Goal: Task Accomplishment & Management: Manage account settings

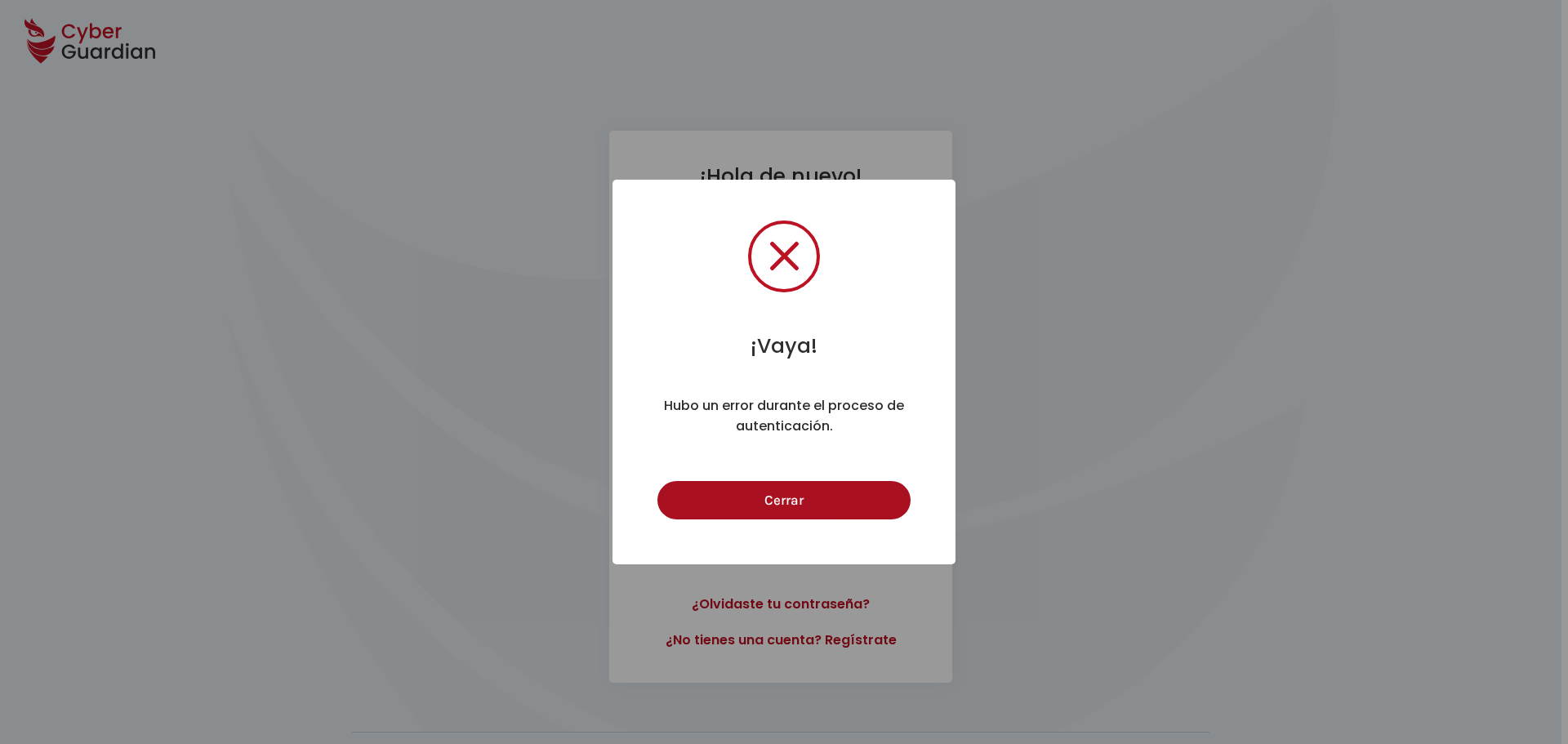
click at [777, 497] on button "Cerrar" at bounding box center [783, 500] width 253 height 38
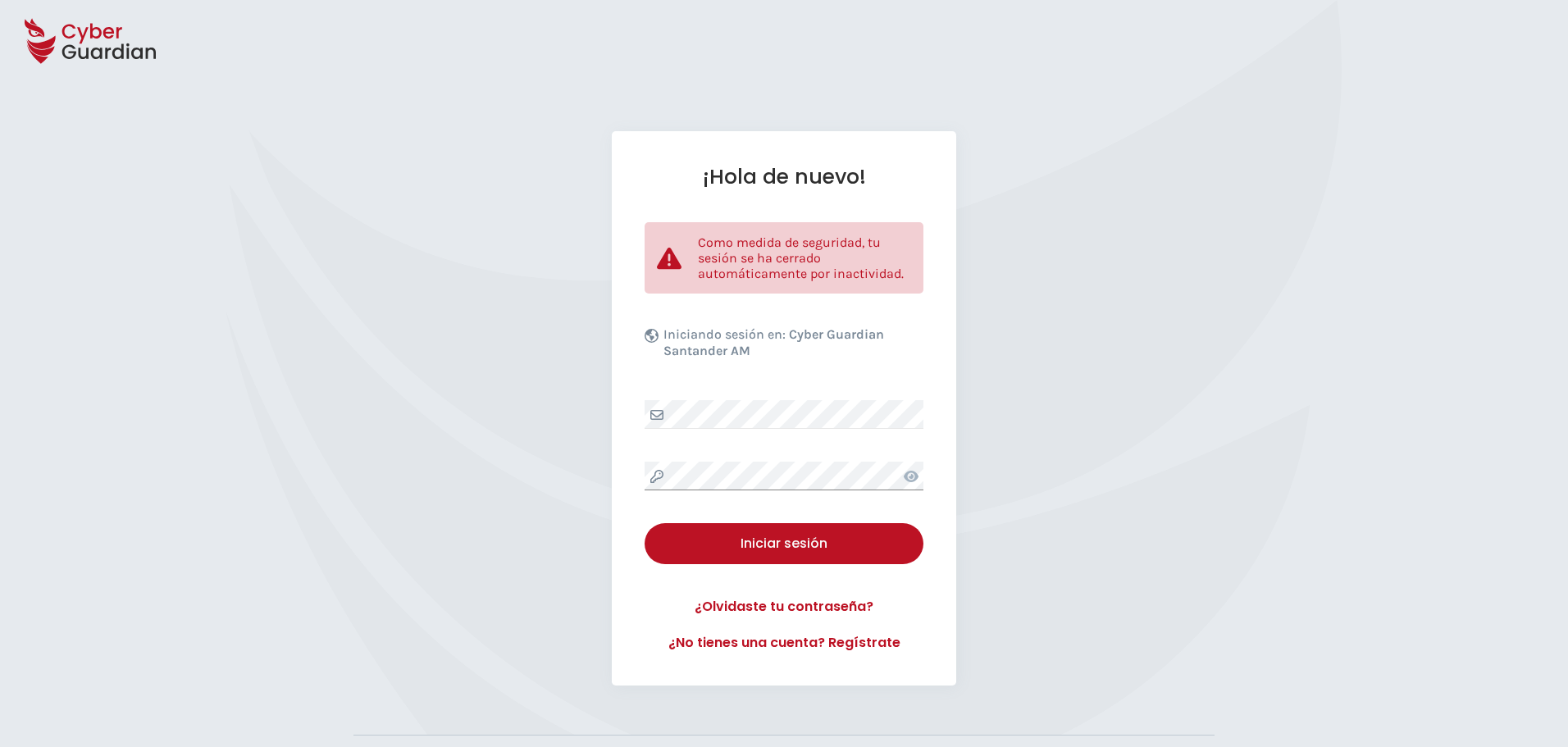
click at [554, 478] on div "¡Hola de nuevo! Como medida de seguridad, tu sesión se ha cerrado automáticamen…" at bounding box center [784, 408] width 1568 height 554
click at [762, 545] on div "Iniciar sesión" at bounding box center [784, 543] width 255 height 20
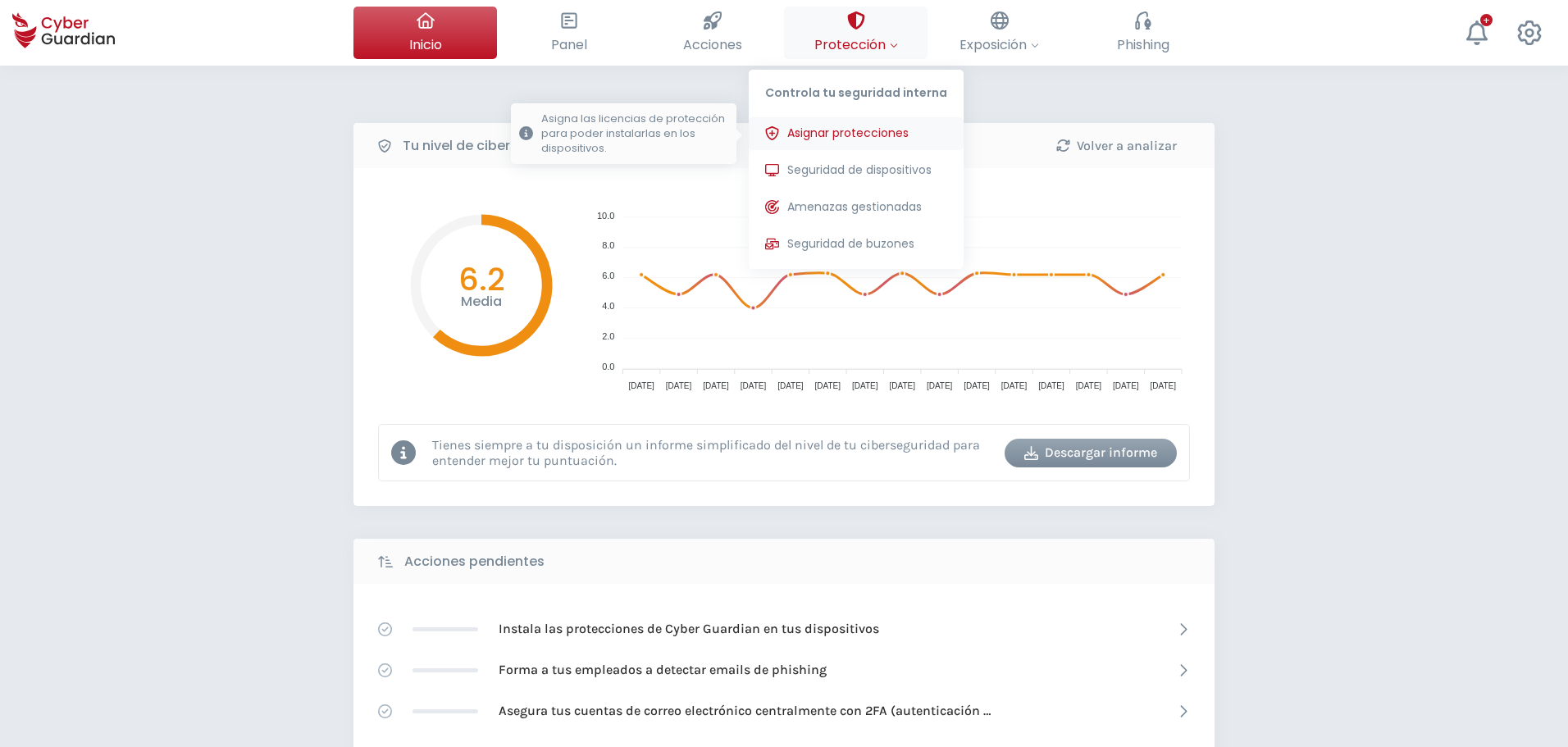
click at [849, 129] on span "Asignar protecciones" at bounding box center [848, 133] width 122 height 17
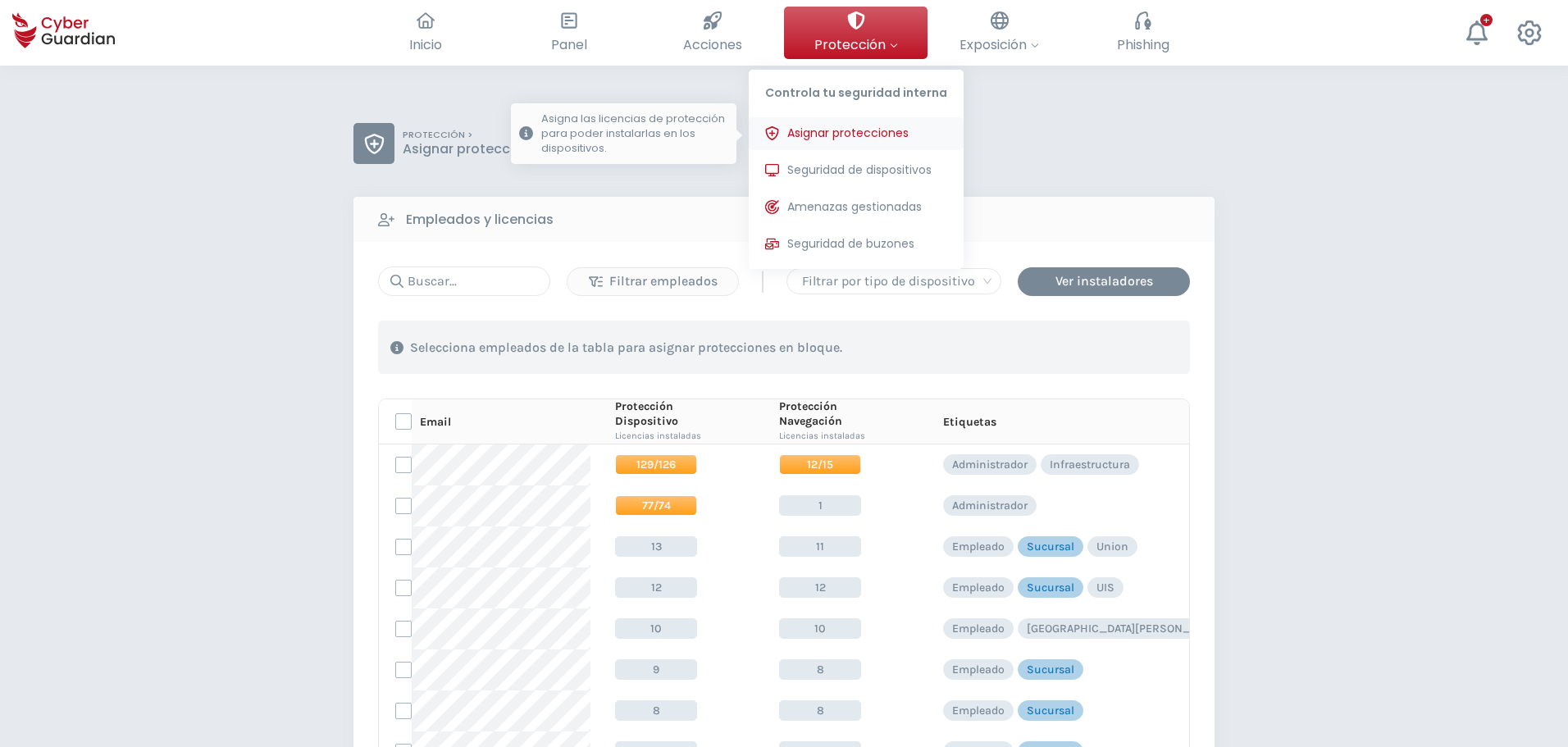
click at [849, 129] on span "Asignar protecciones" at bounding box center [848, 133] width 122 height 17
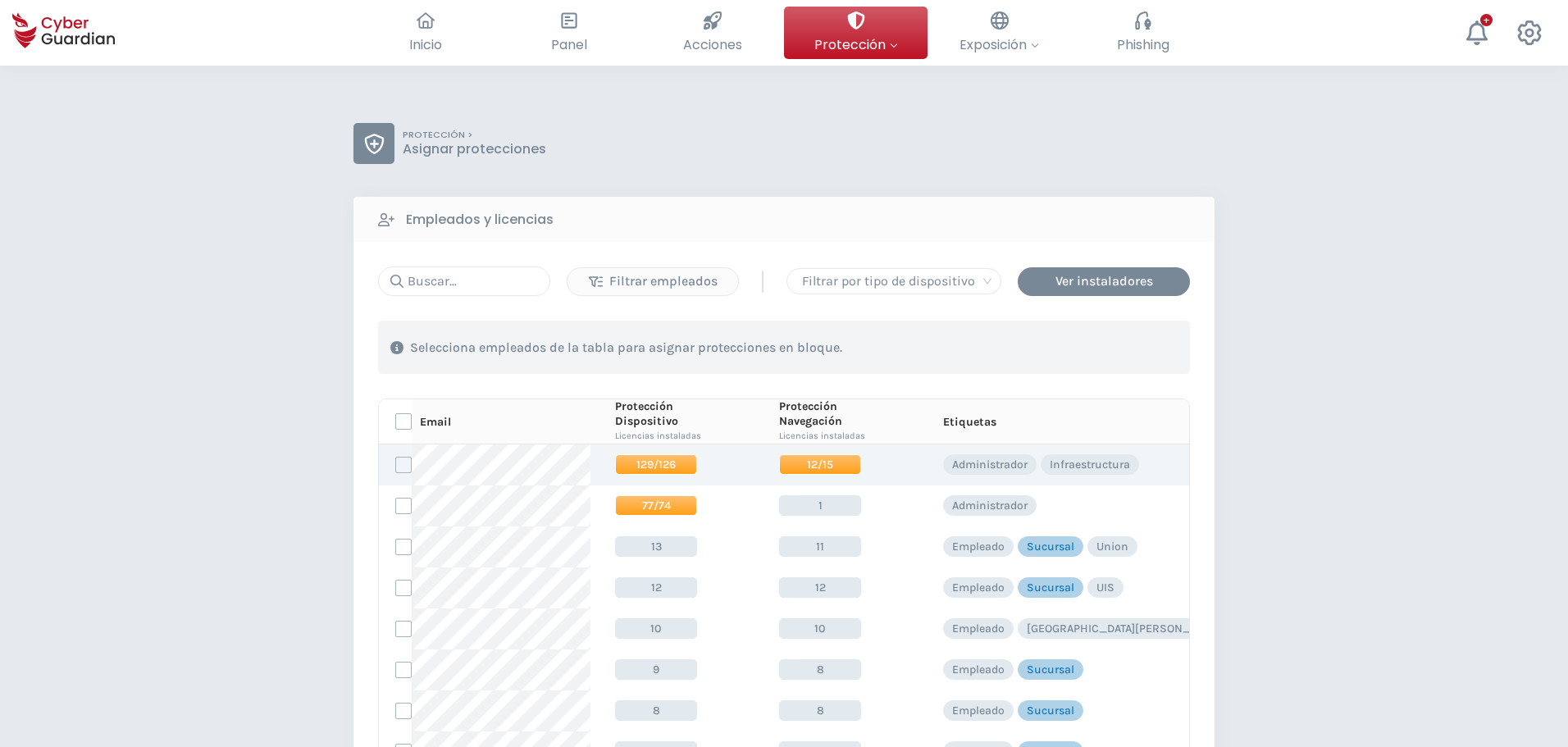
click at [646, 461] on span "129/126" at bounding box center [656, 464] width 82 height 21
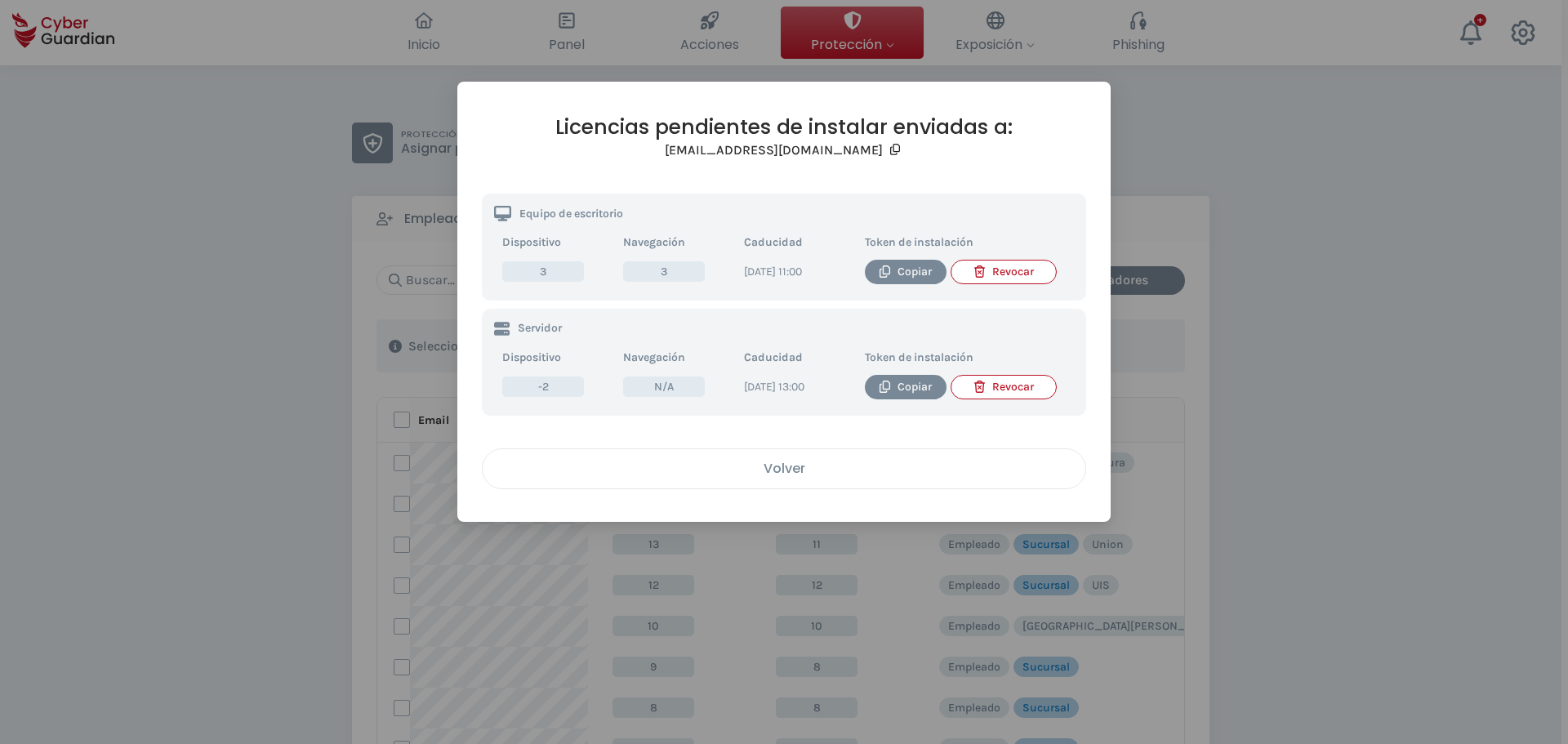
click at [773, 478] on div "Volver" at bounding box center [784, 468] width 578 height 21
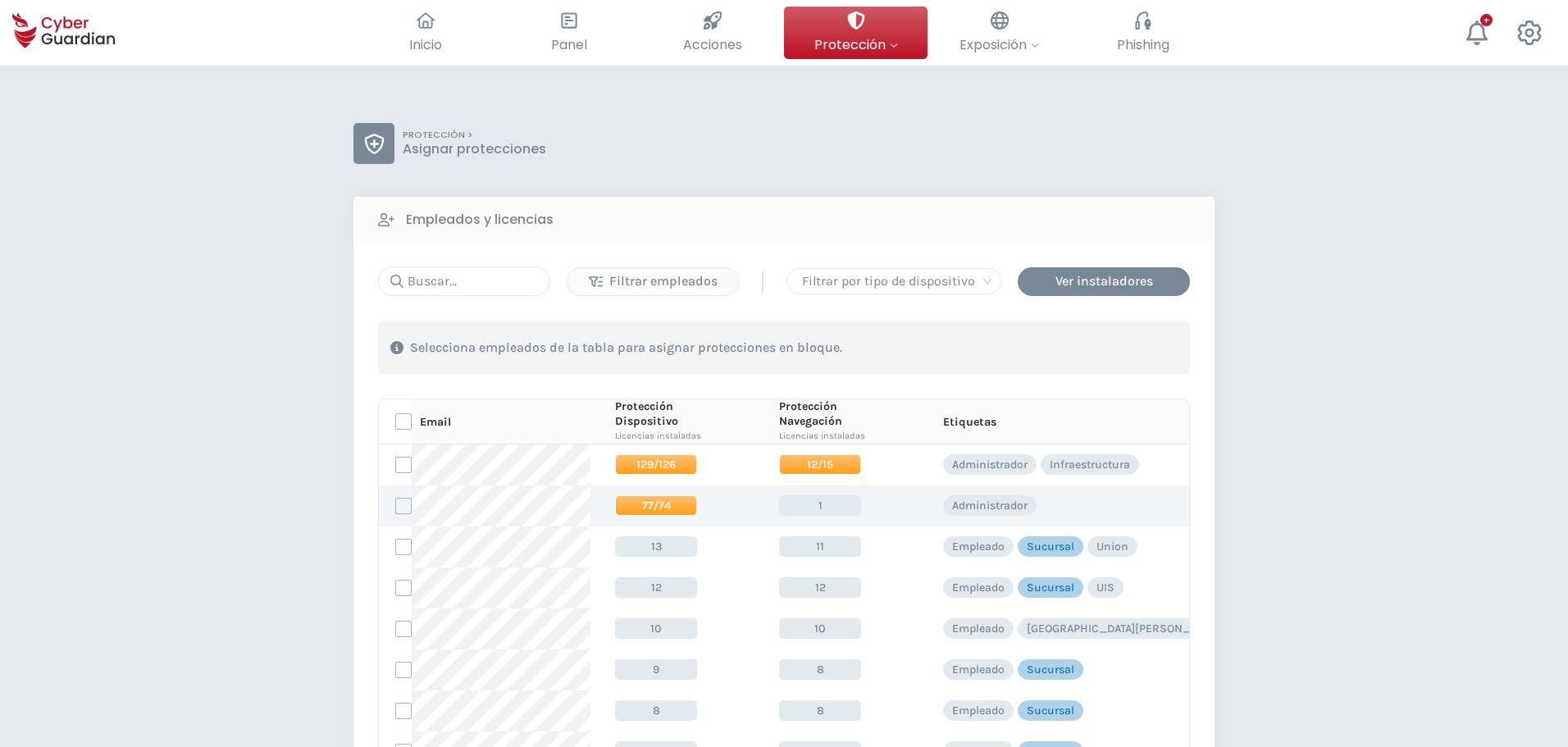
click at [647, 503] on span "77/74" at bounding box center [656, 505] width 82 height 21
click at [645, 505] on span "77/74" at bounding box center [656, 505] width 82 height 21
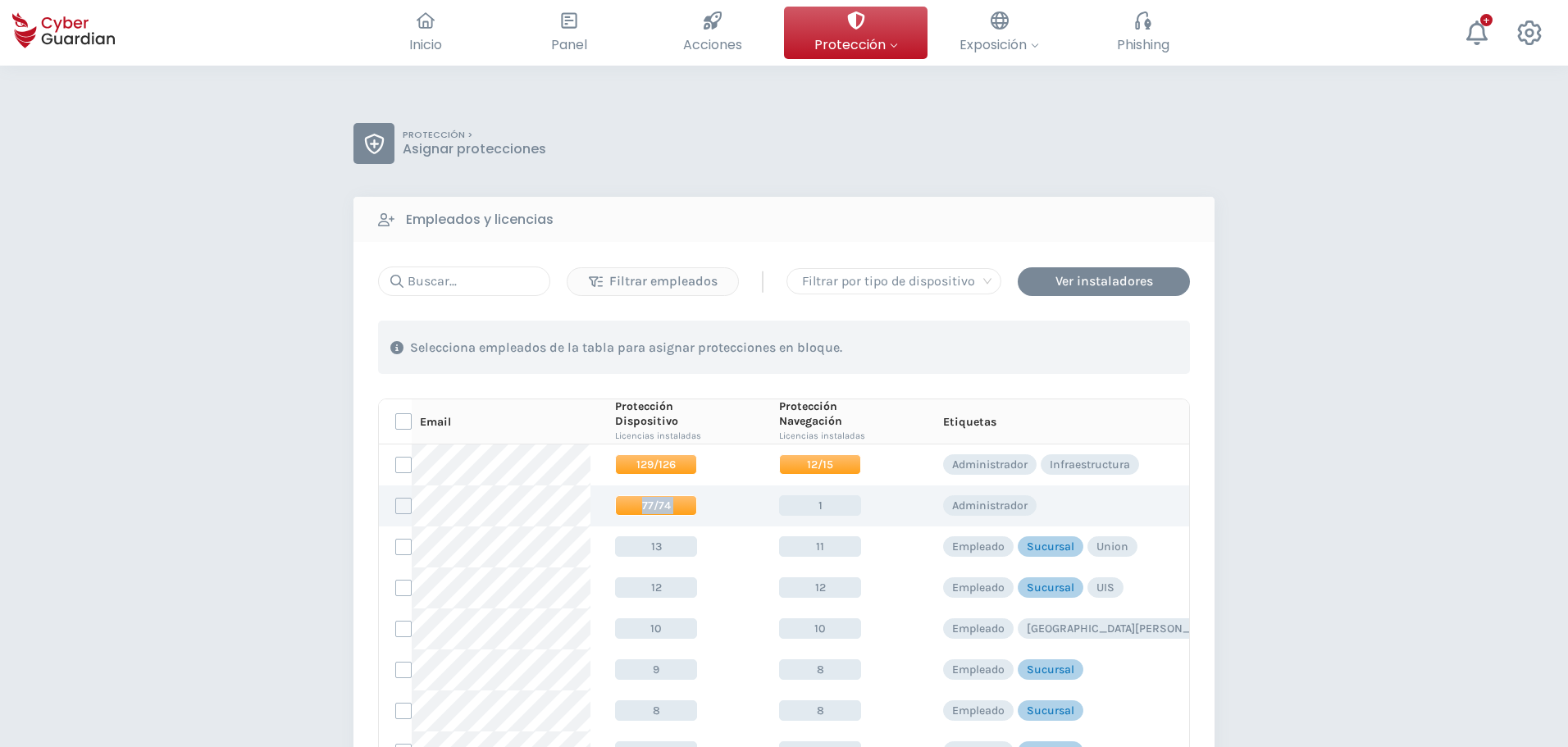
click at [645, 505] on span "77/74" at bounding box center [656, 505] width 82 height 21
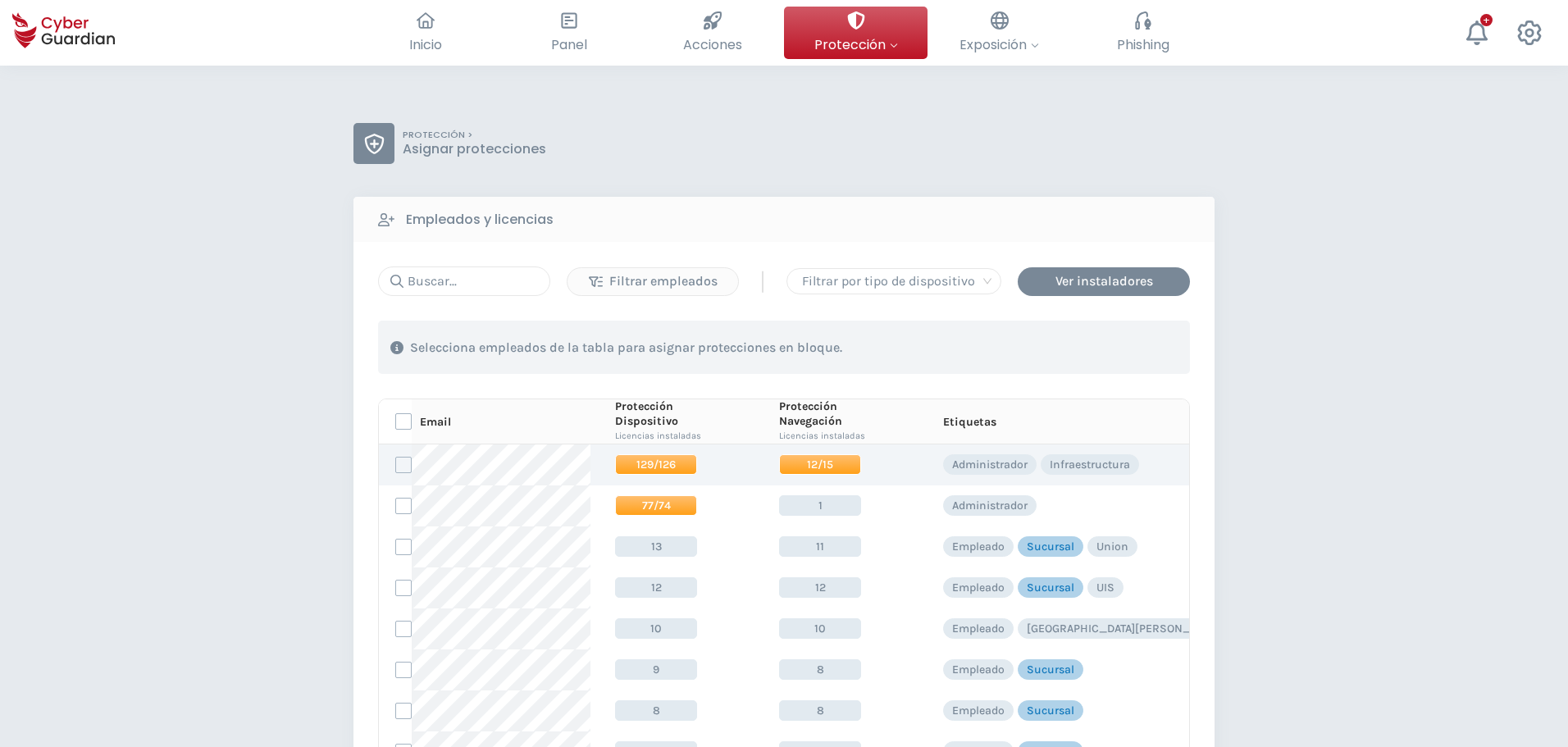
click at [645, 463] on span "129/126" at bounding box center [656, 464] width 82 height 21
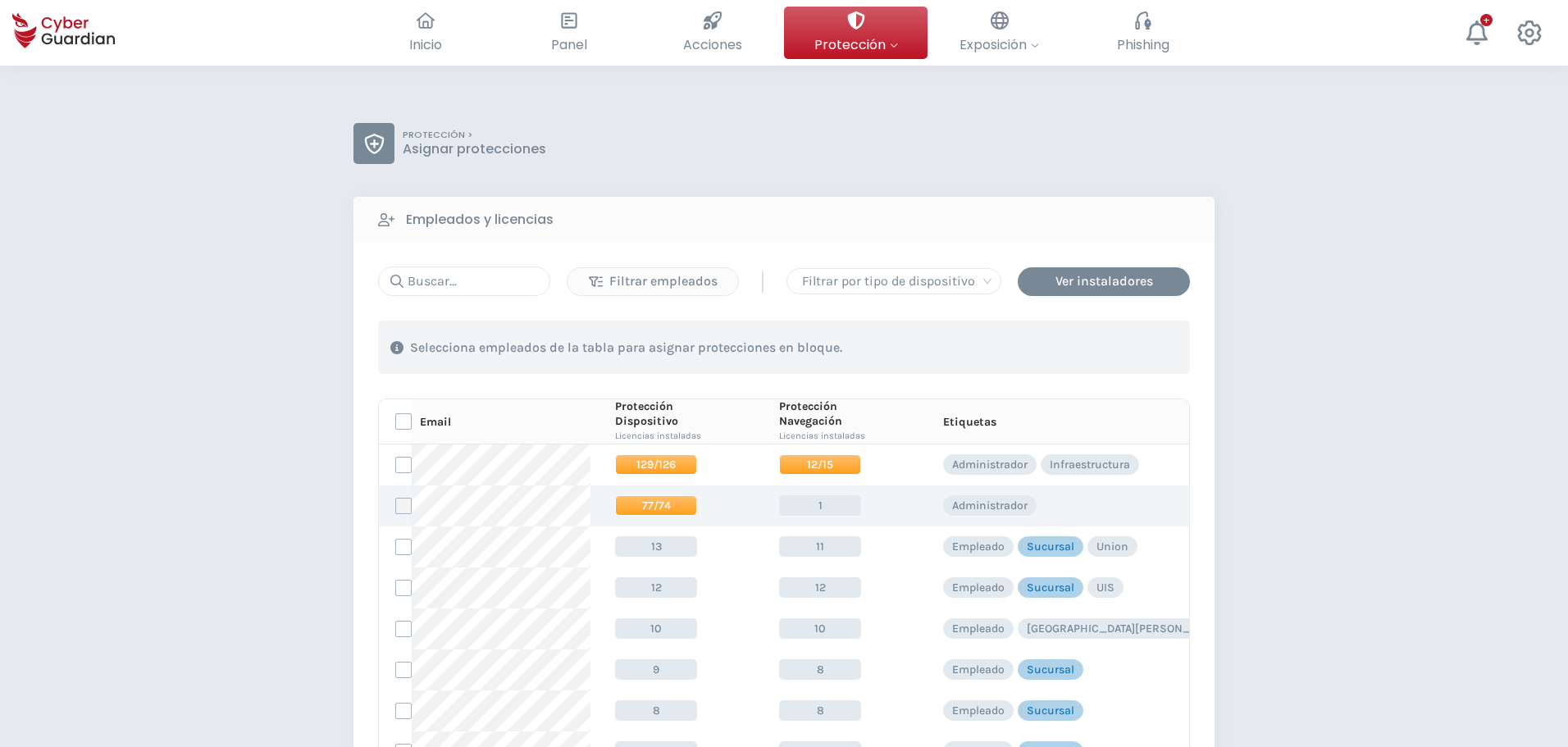
click at [400, 504] on label at bounding box center [403, 506] width 17 height 17
click at [396, 504] on input "checkbox" at bounding box center [396, 506] width 0 height 15
click at [1079, 344] on div "Asignar protecciones" at bounding box center [1090, 347] width 149 height 20
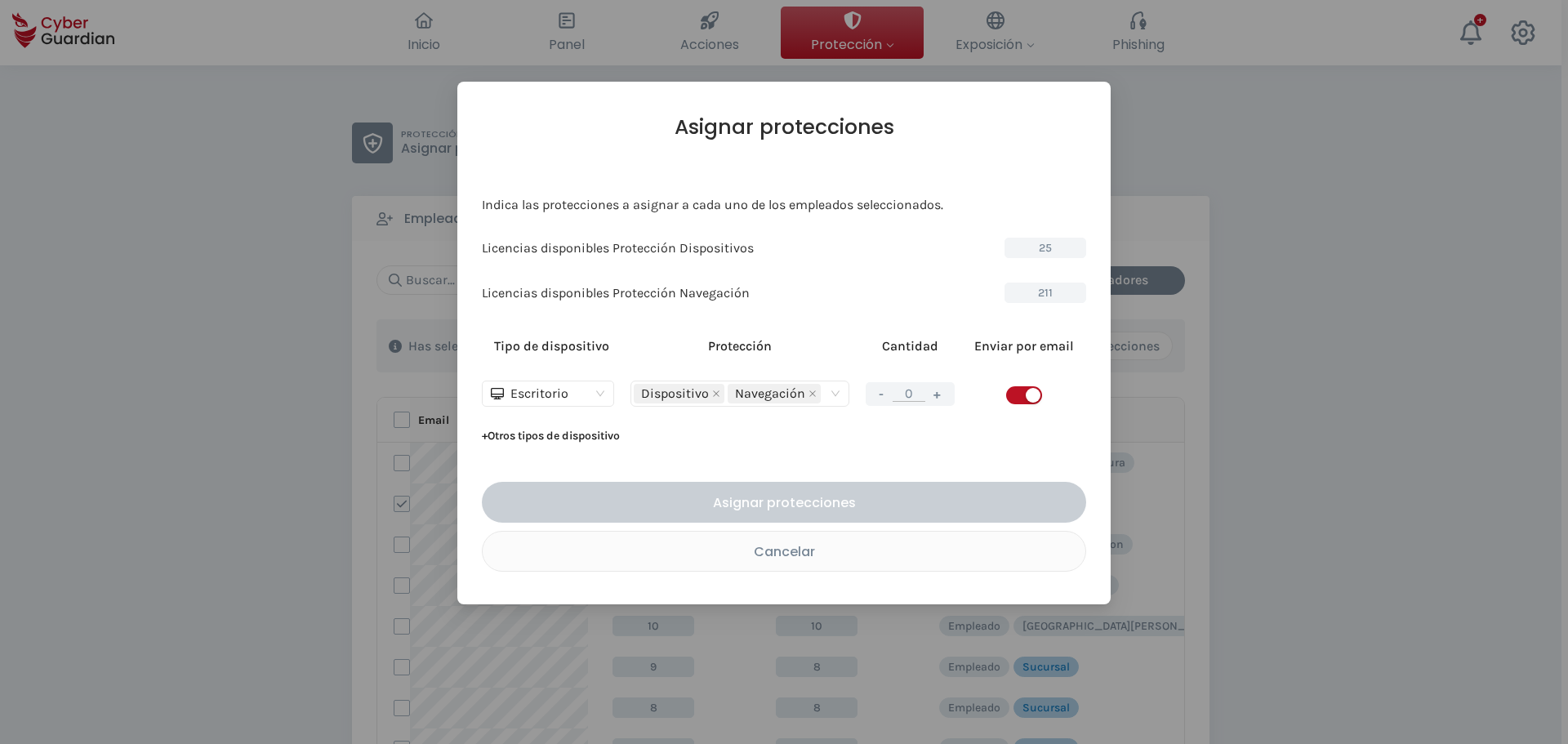
click at [595, 394] on span "Escritorio" at bounding box center [547, 393] width 115 height 24
click at [555, 448] on div "Servidor" at bounding box center [547, 452] width 105 height 18
click at [941, 396] on button "+" at bounding box center [937, 394] width 20 height 21
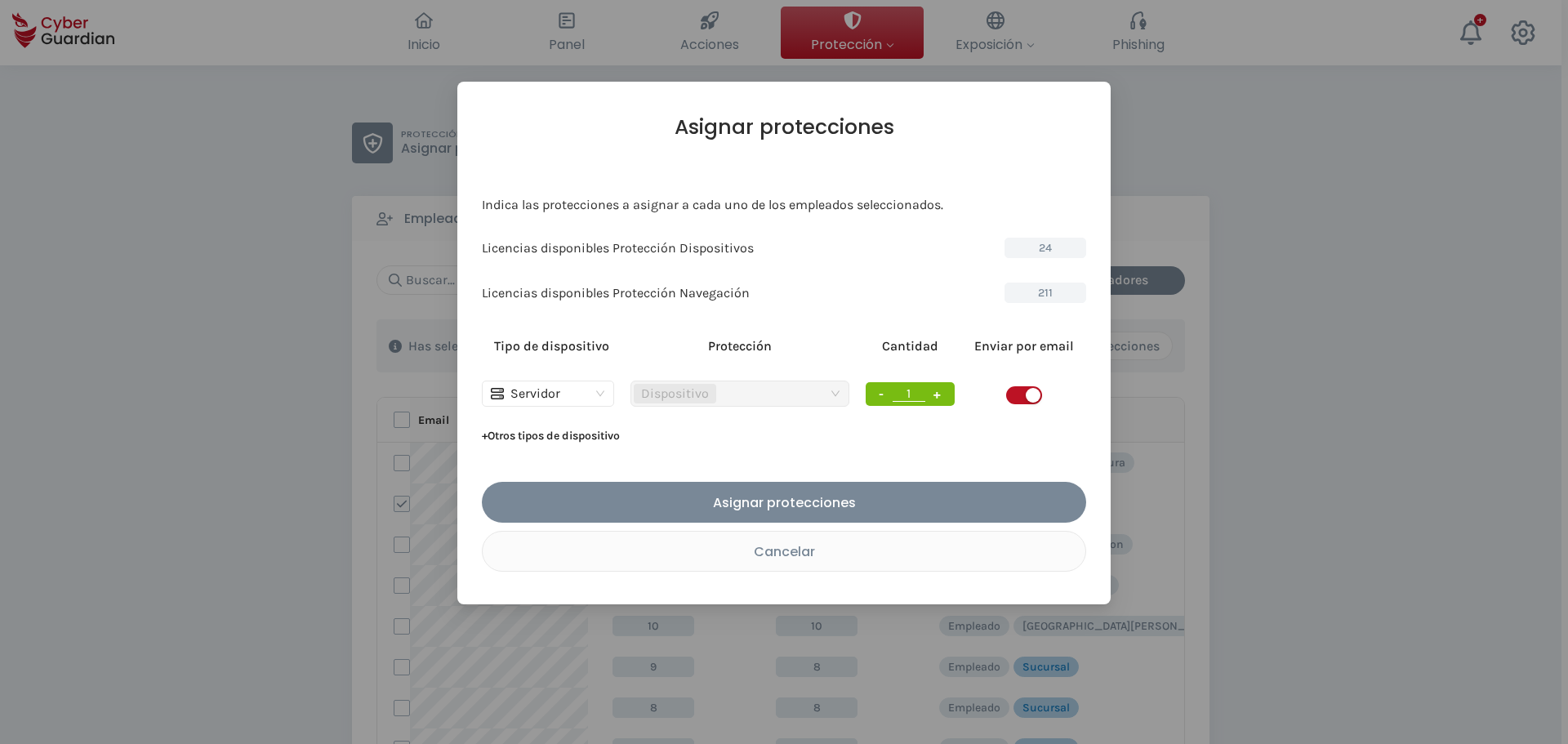
click at [941, 396] on button "+" at bounding box center [937, 394] width 20 height 21
type input "3"
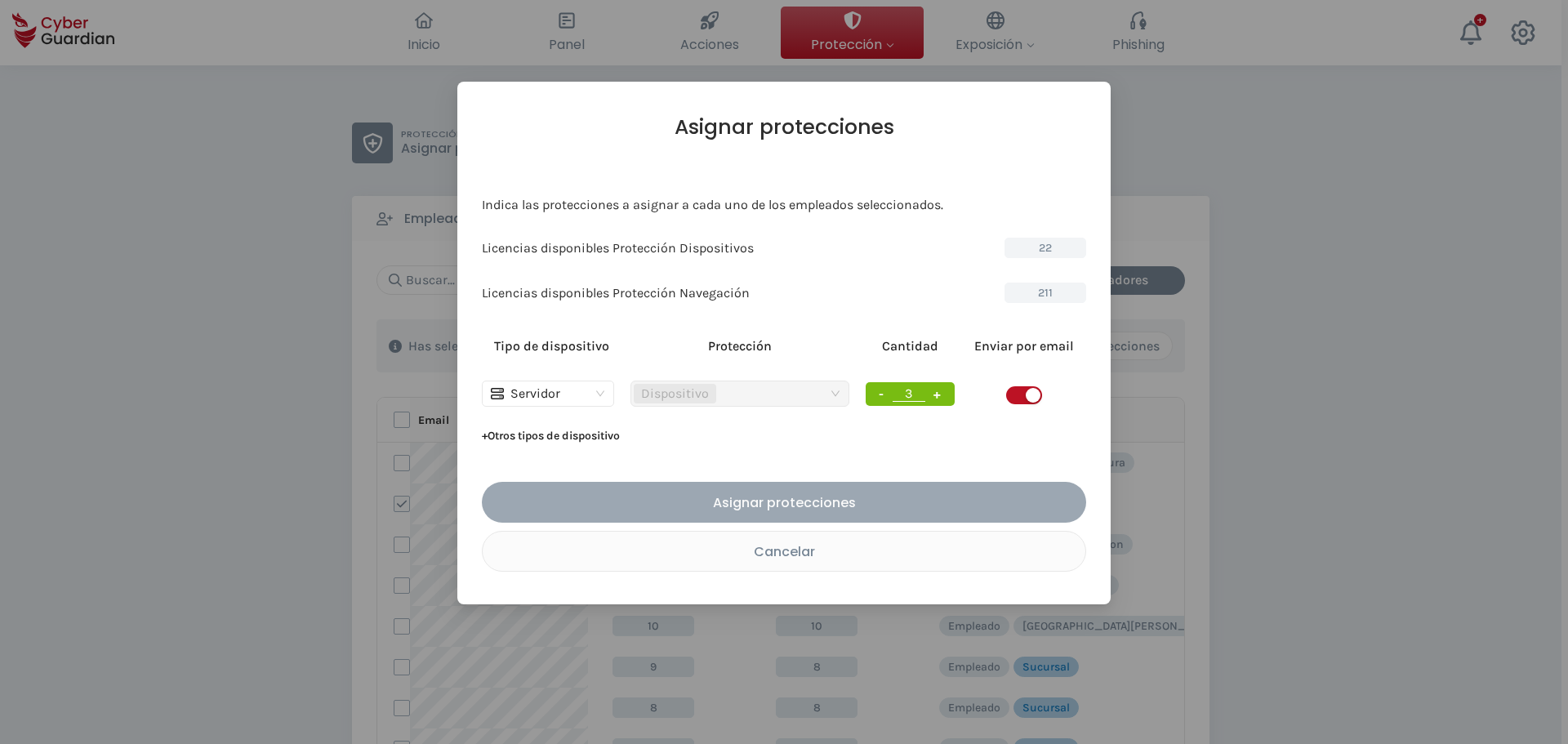
click at [783, 500] on div "Asignar protecciones" at bounding box center [784, 503] width 580 height 21
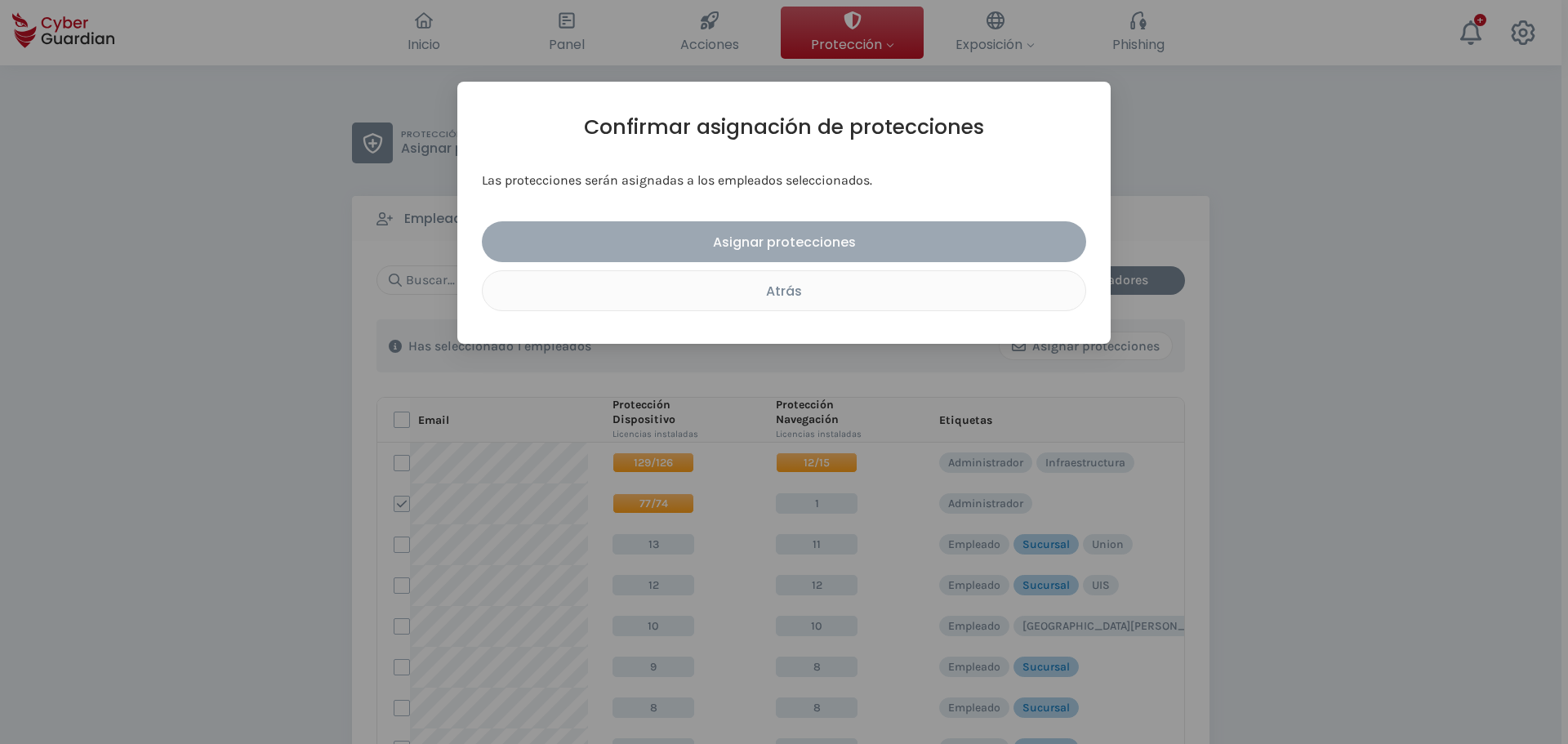
click at [674, 241] on div "Asignar protecciones" at bounding box center [784, 242] width 580 height 21
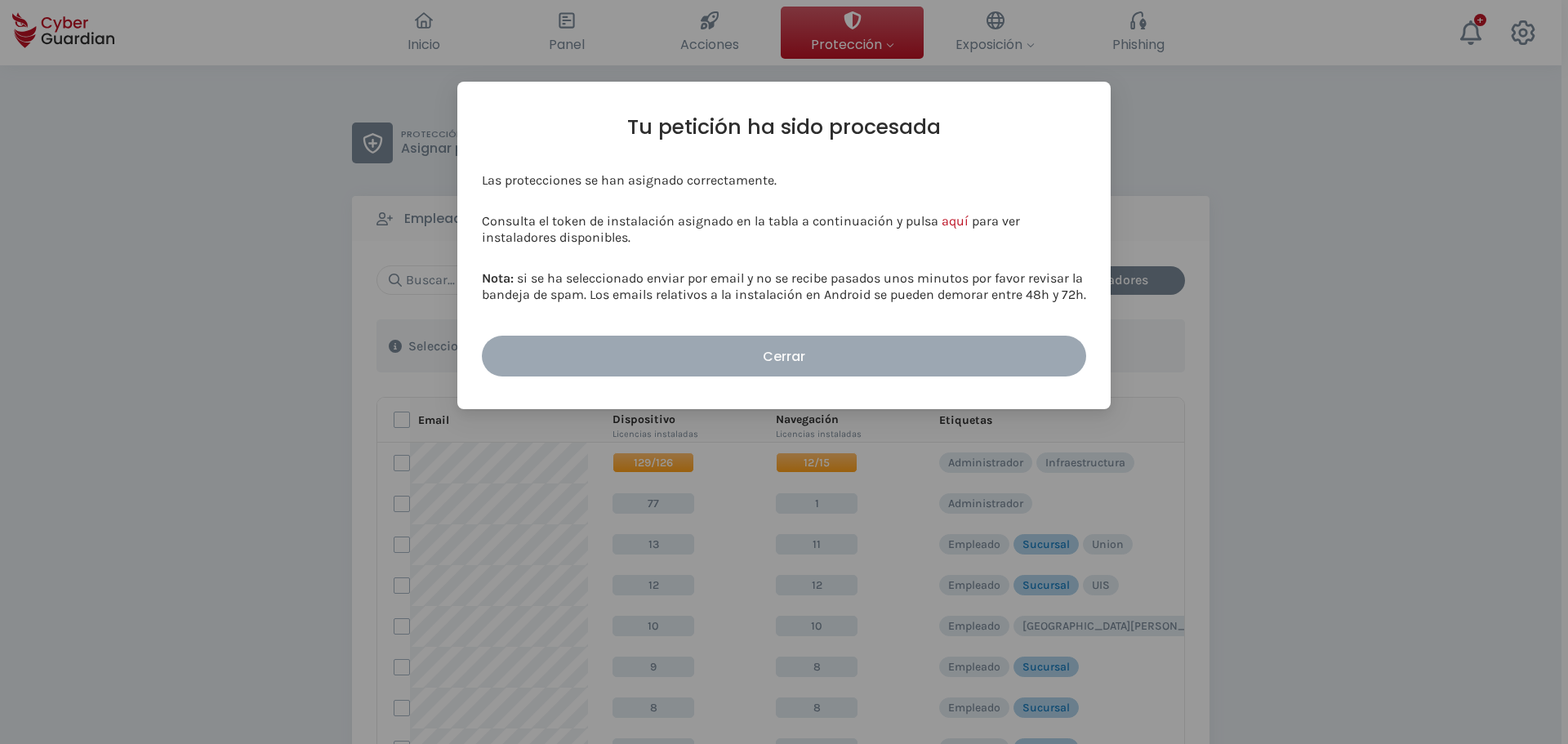
click at [677, 351] on div "Cerrar" at bounding box center [784, 356] width 580 height 21
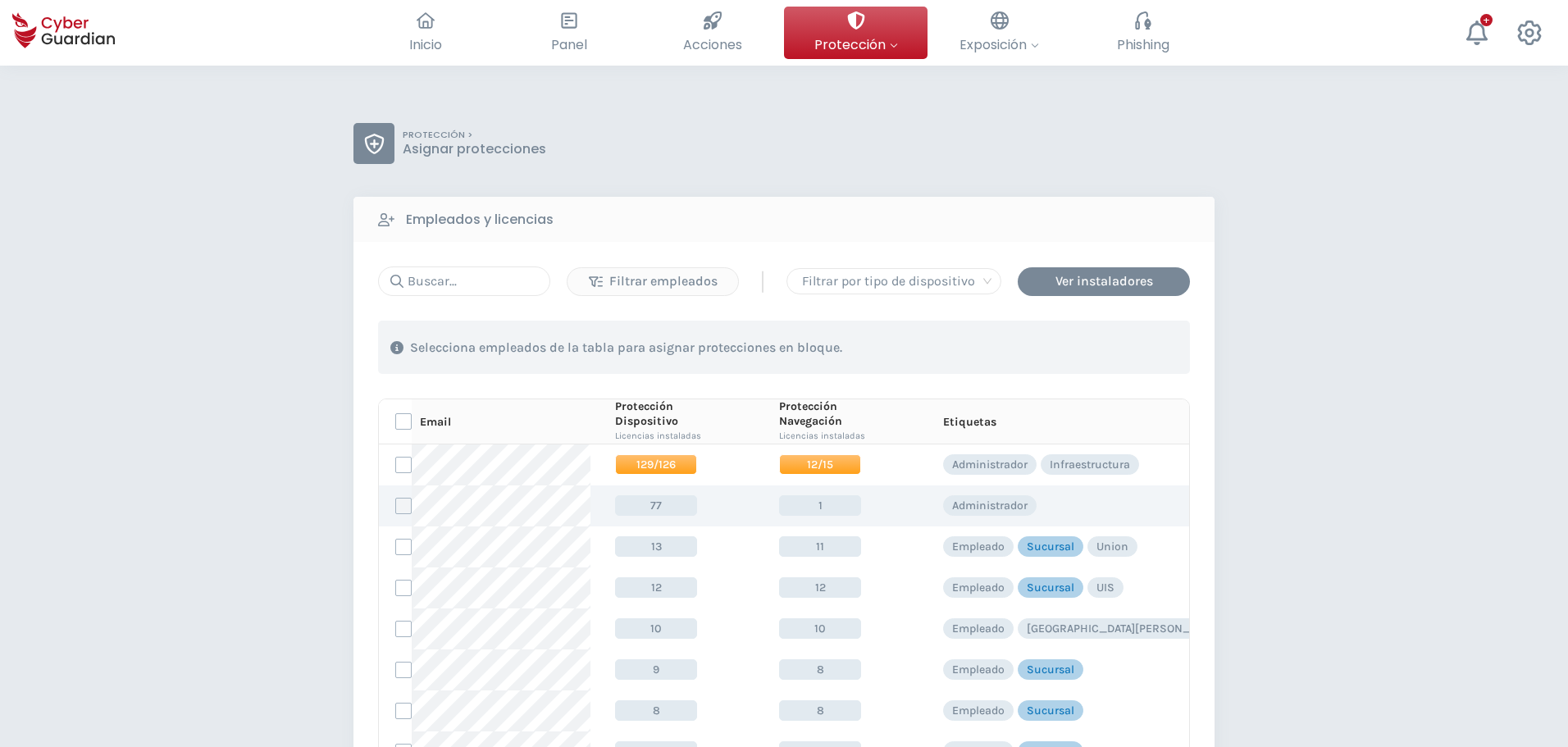
click at [401, 504] on td at bounding box center [395, 505] width 33 height 41
click at [401, 504] on label at bounding box center [403, 506] width 17 height 17
click at [396, 504] on input "checkbox" at bounding box center [396, 506] width 0 height 15
click at [1059, 356] on div "Asignar protecciones" at bounding box center [1090, 347] width 149 height 20
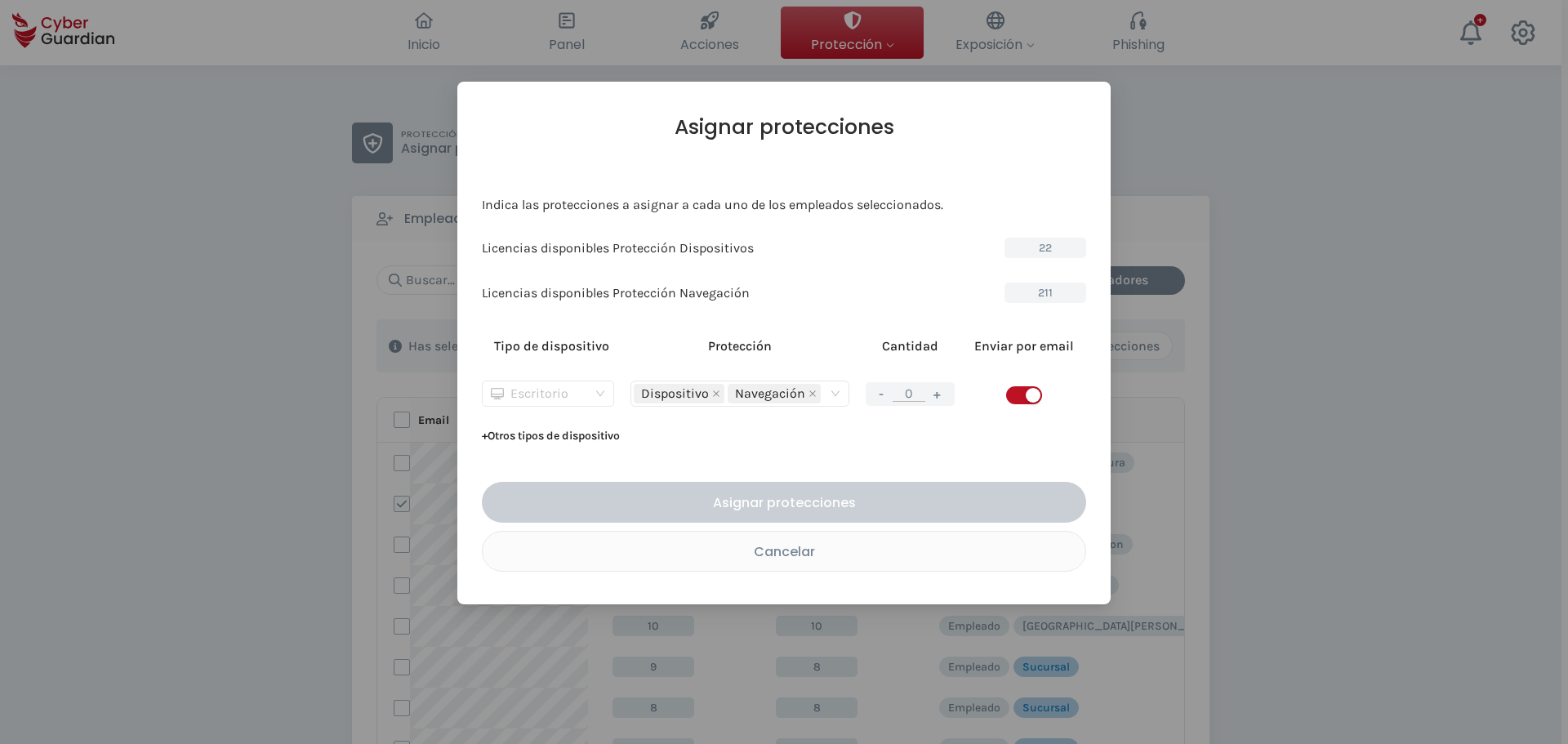
click at [516, 385] on div "Escritorio" at bounding box center [540, 393] width 100 height 24
click at [536, 450] on div "Servidor" at bounding box center [547, 452] width 105 height 18
click at [936, 393] on button "+" at bounding box center [937, 394] width 20 height 21
type input "1"
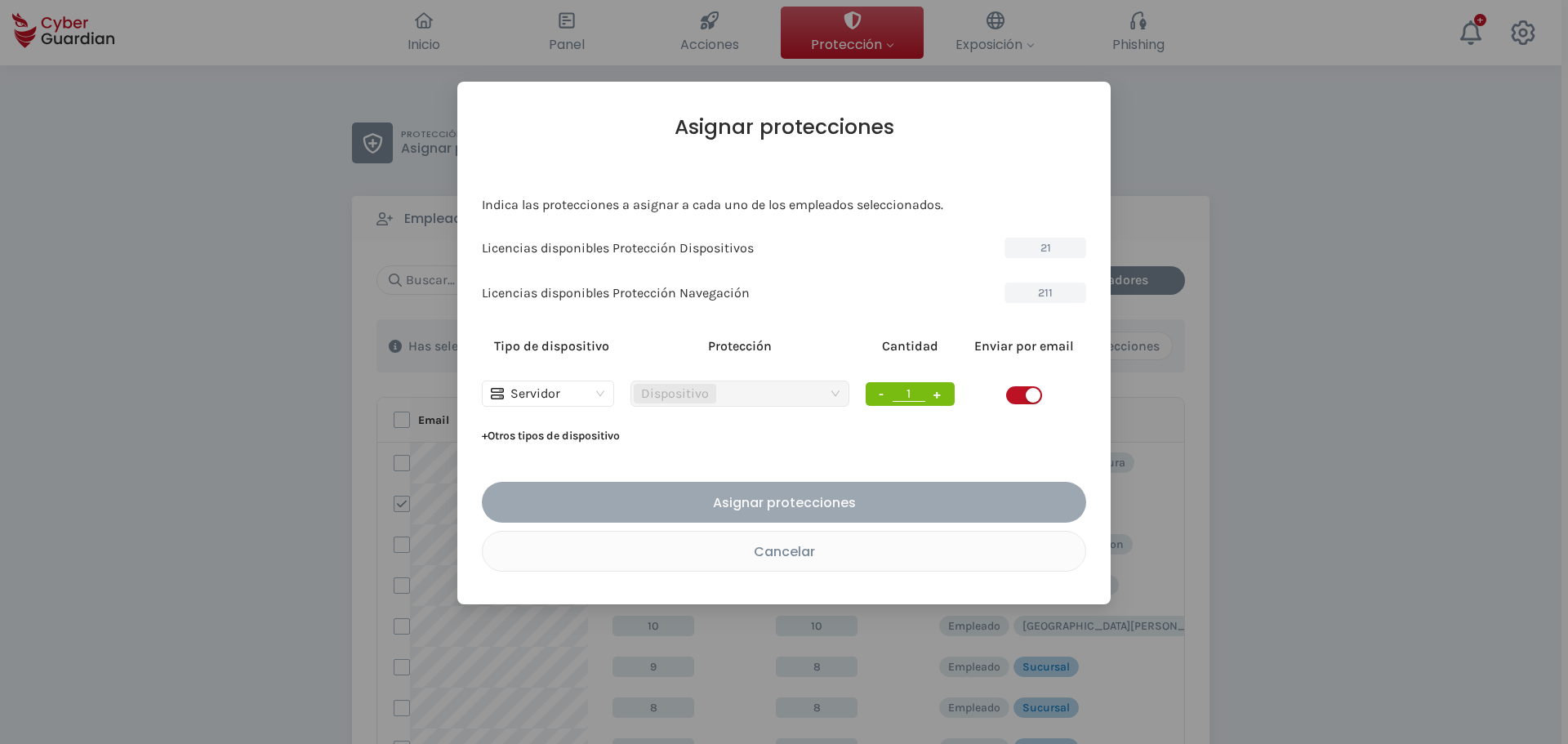
click at [834, 499] on div "Asignar protecciones" at bounding box center [784, 503] width 580 height 21
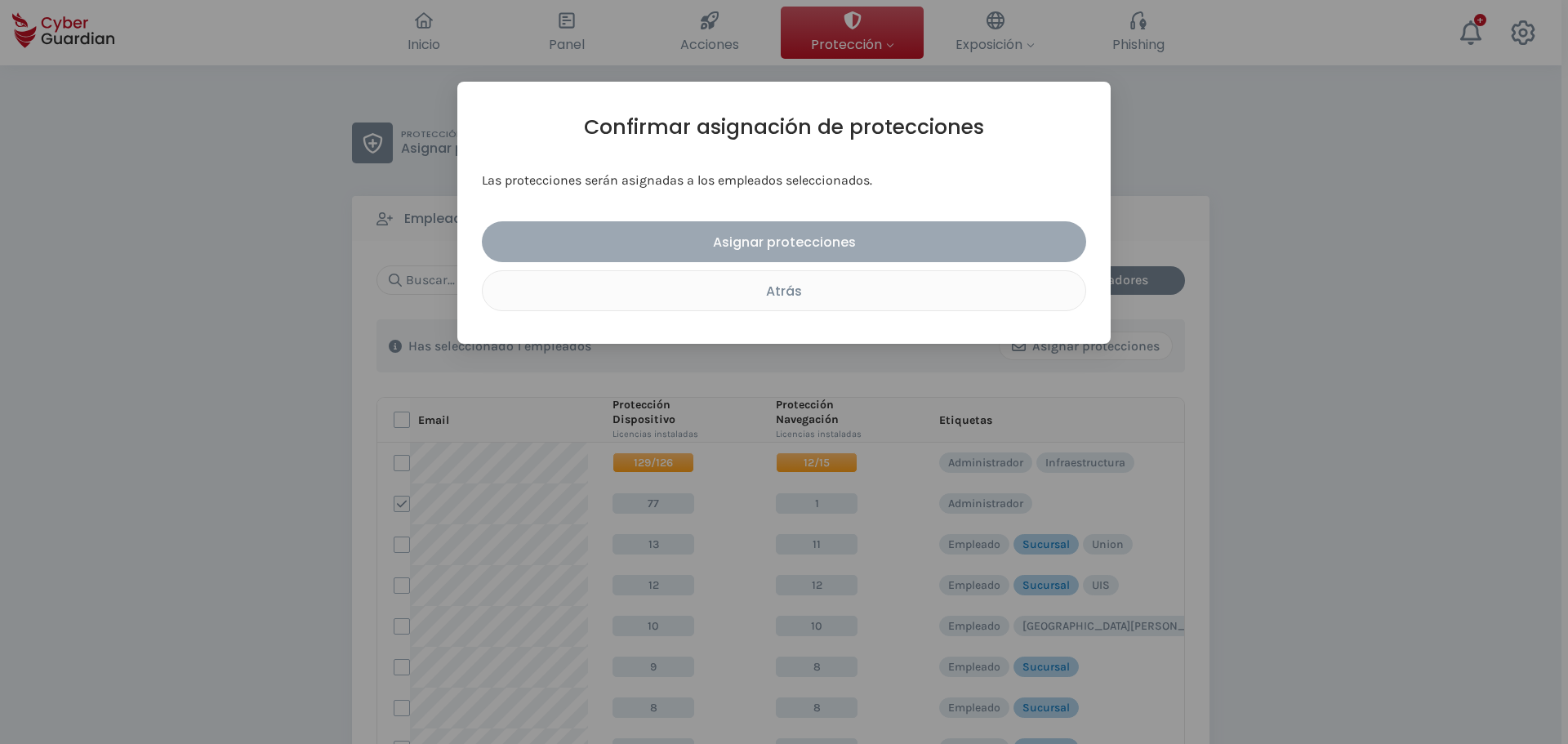
click at [746, 245] on div "Asignar protecciones" at bounding box center [784, 242] width 580 height 21
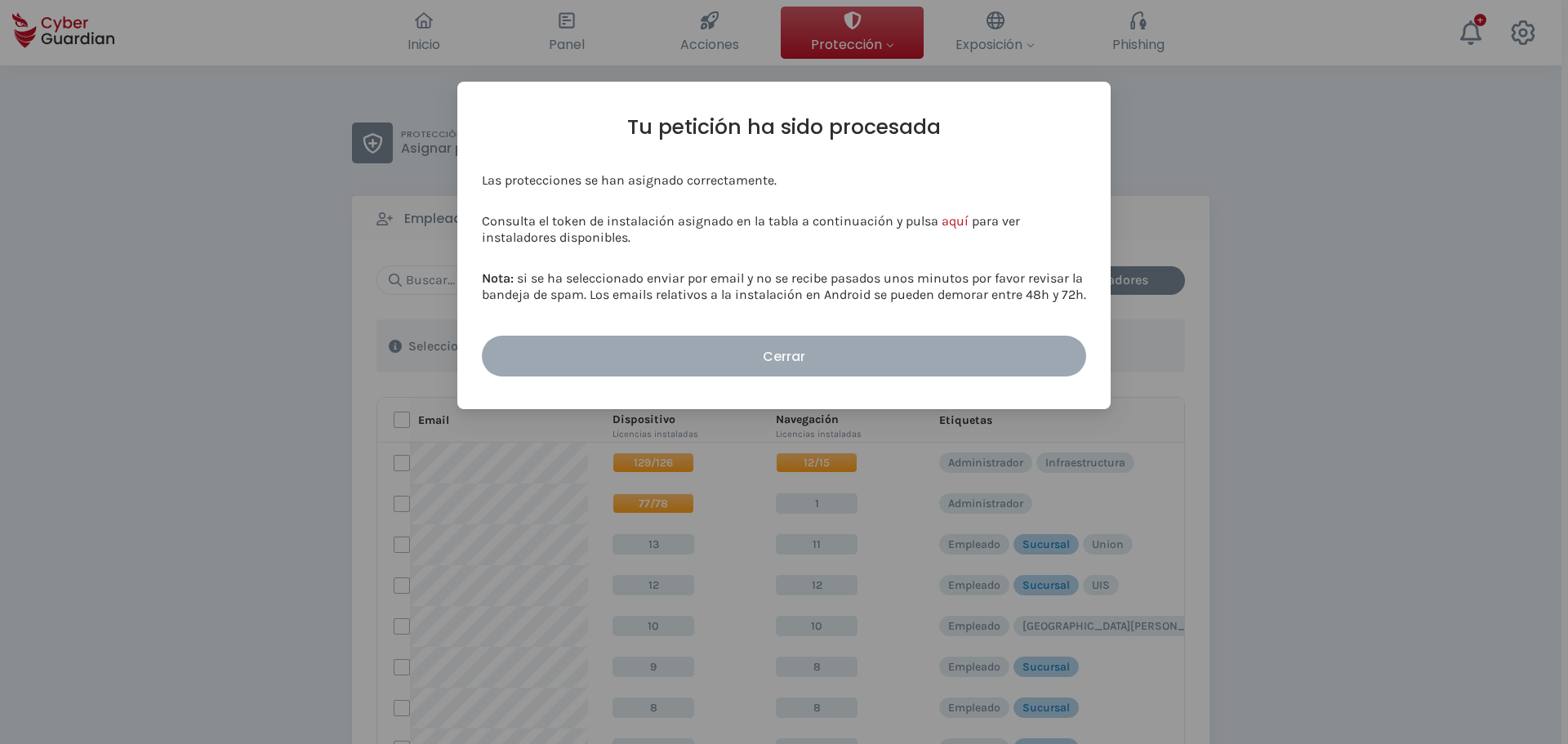
click at [677, 354] on div "Cerrar" at bounding box center [784, 356] width 580 height 21
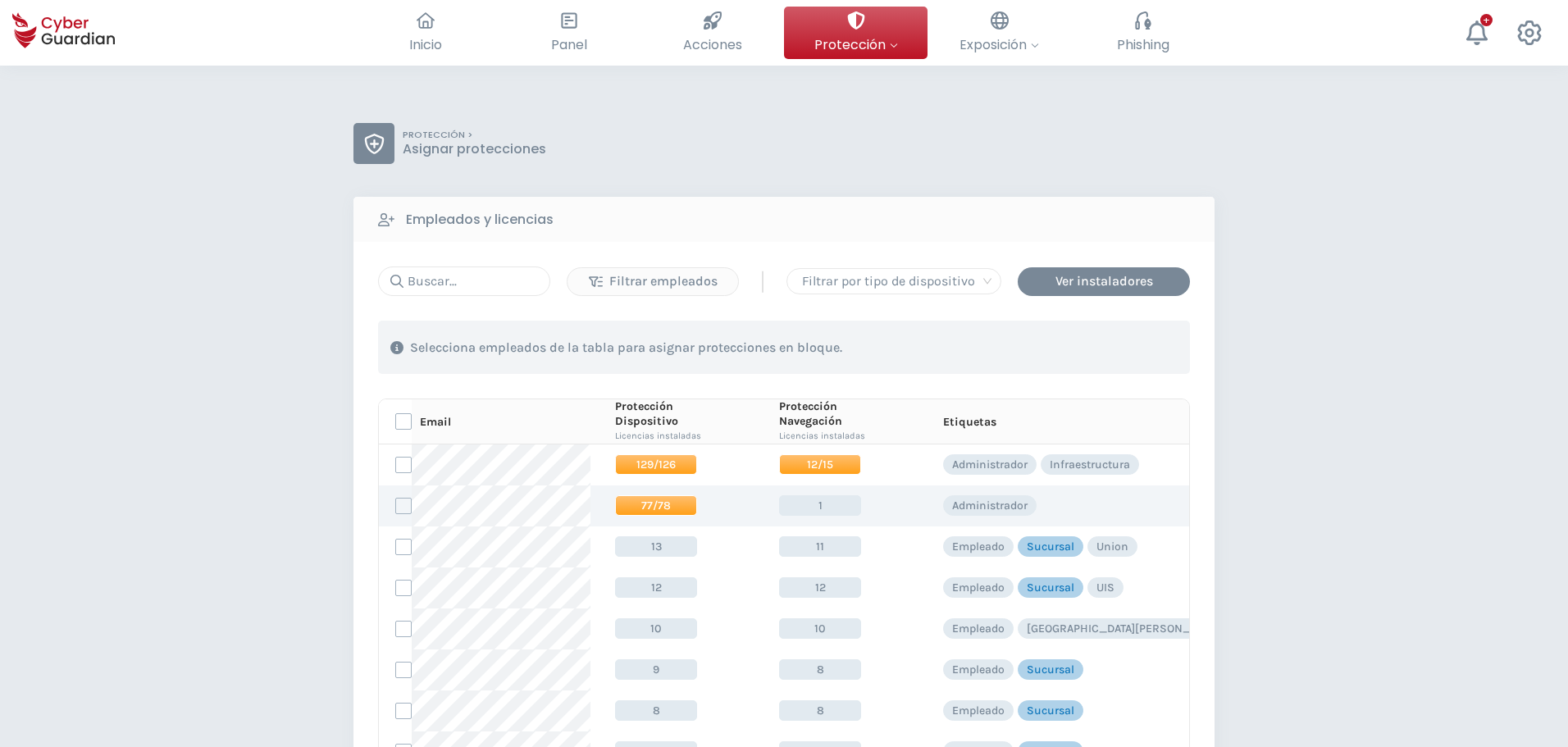
click at [635, 504] on span "77/78" at bounding box center [656, 505] width 82 height 21
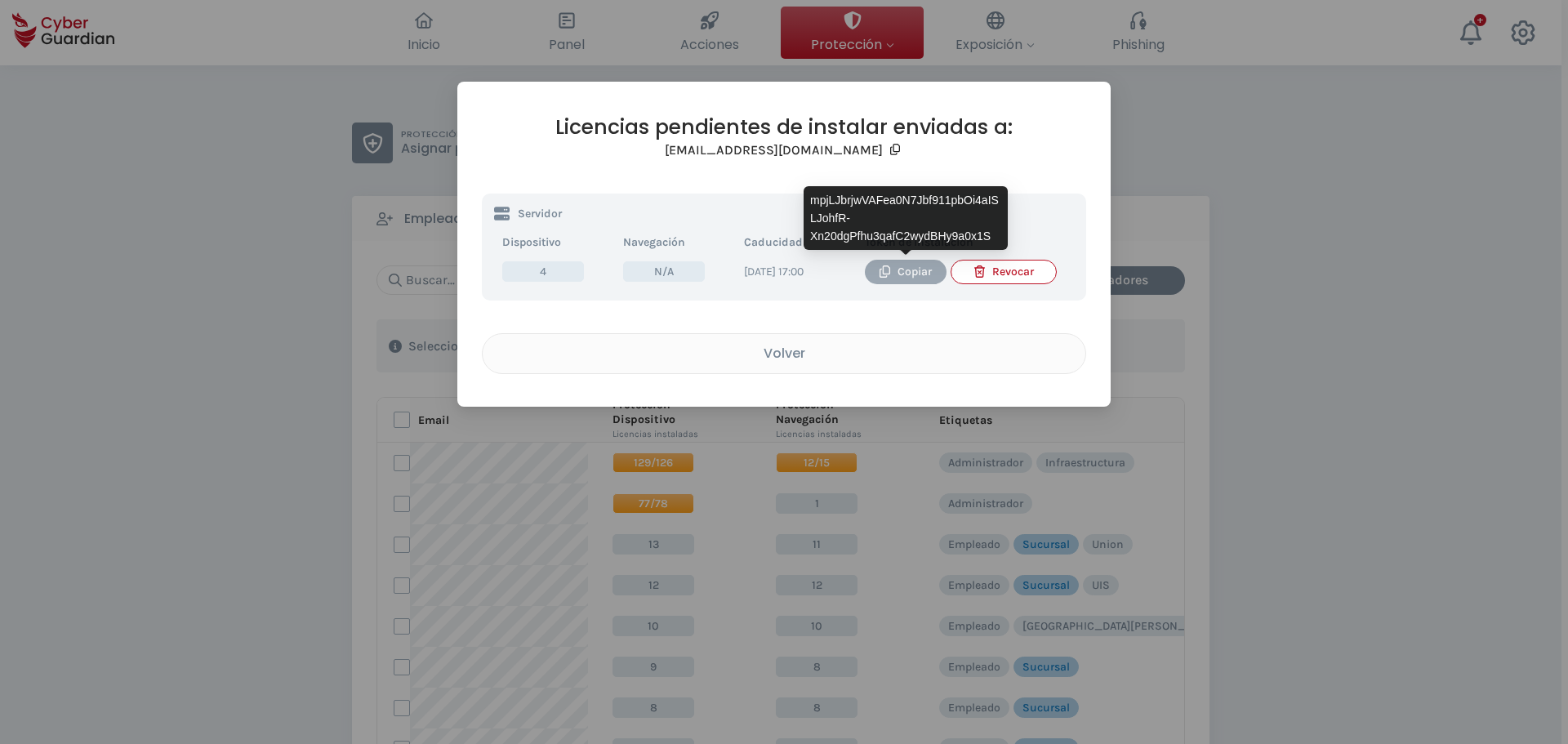
click at [898, 275] on div "Copiar" at bounding box center [905, 271] width 57 height 18
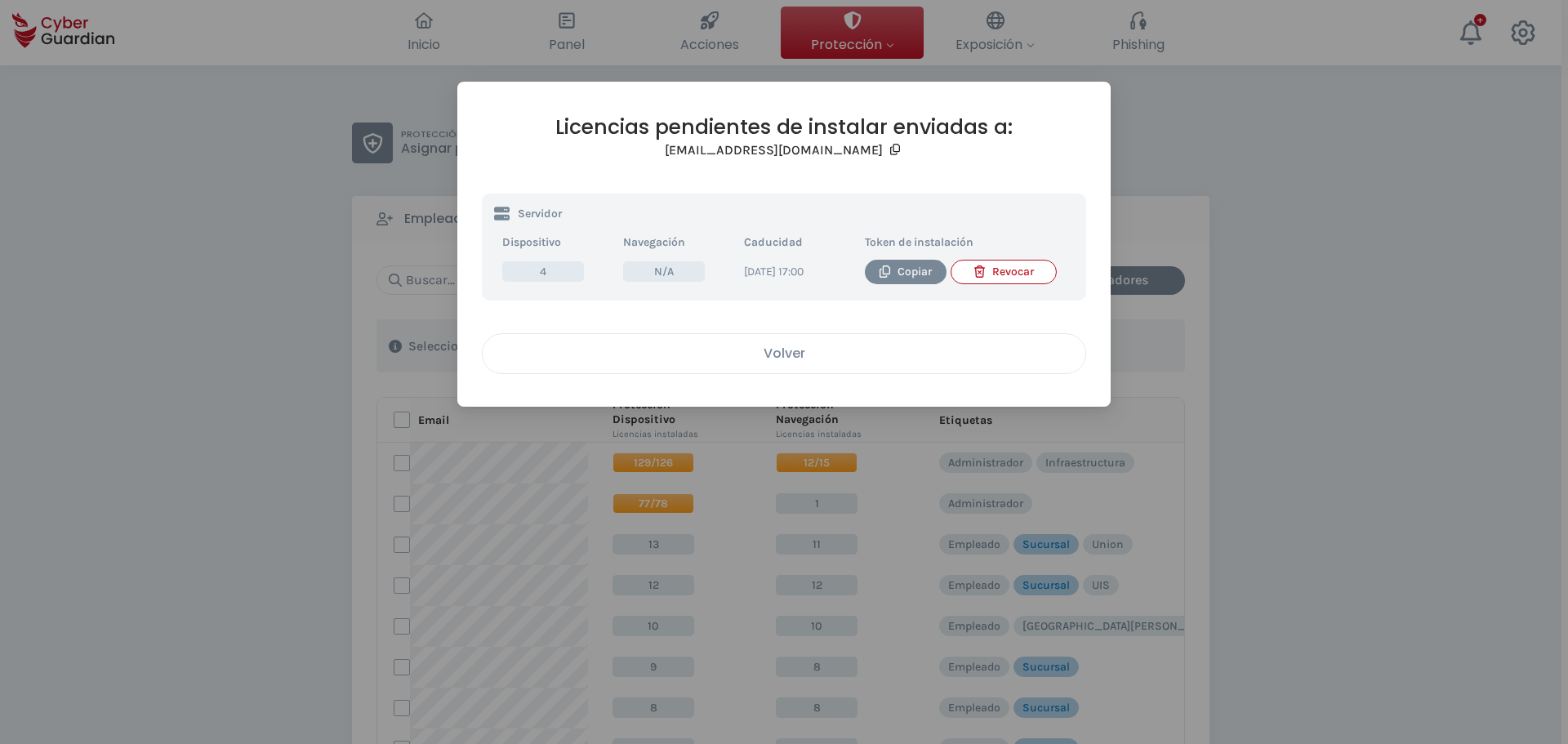
click at [772, 361] on div "Volver" at bounding box center [784, 353] width 578 height 21
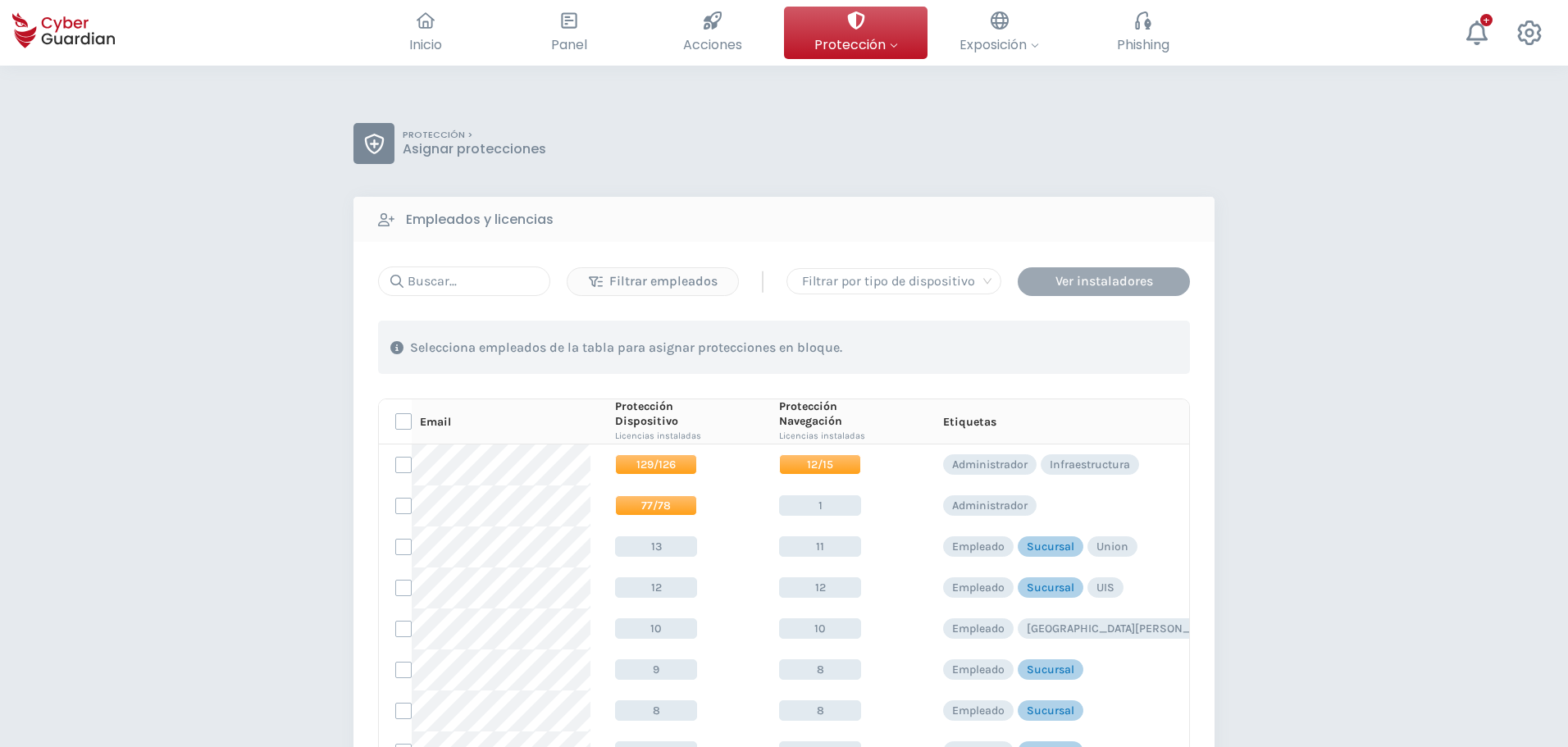
click at [1073, 287] on div "Ver instaladores" at bounding box center [1104, 281] width 148 height 20
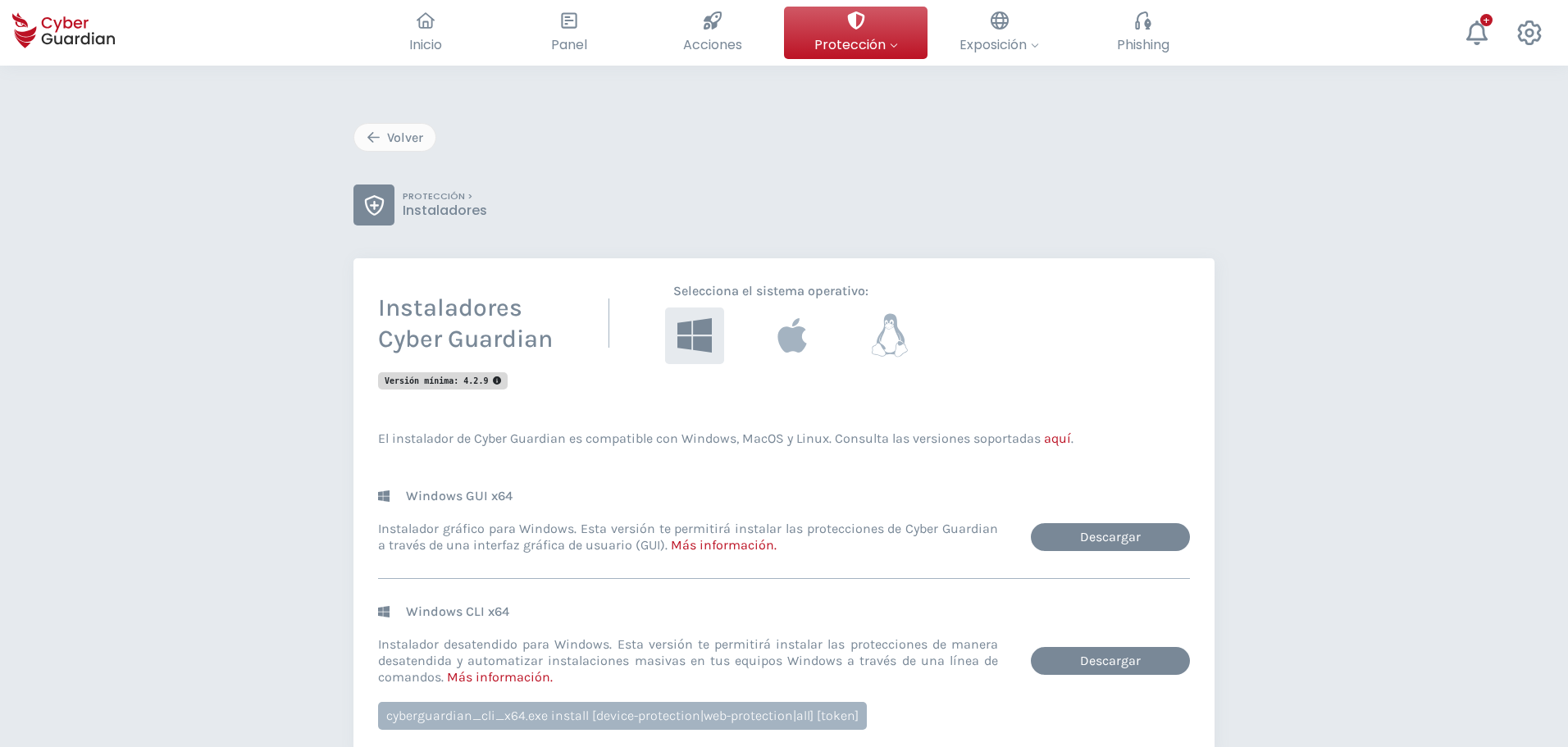
click at [915, 316] on button at bounding box center [888, 336] width 65 height 63
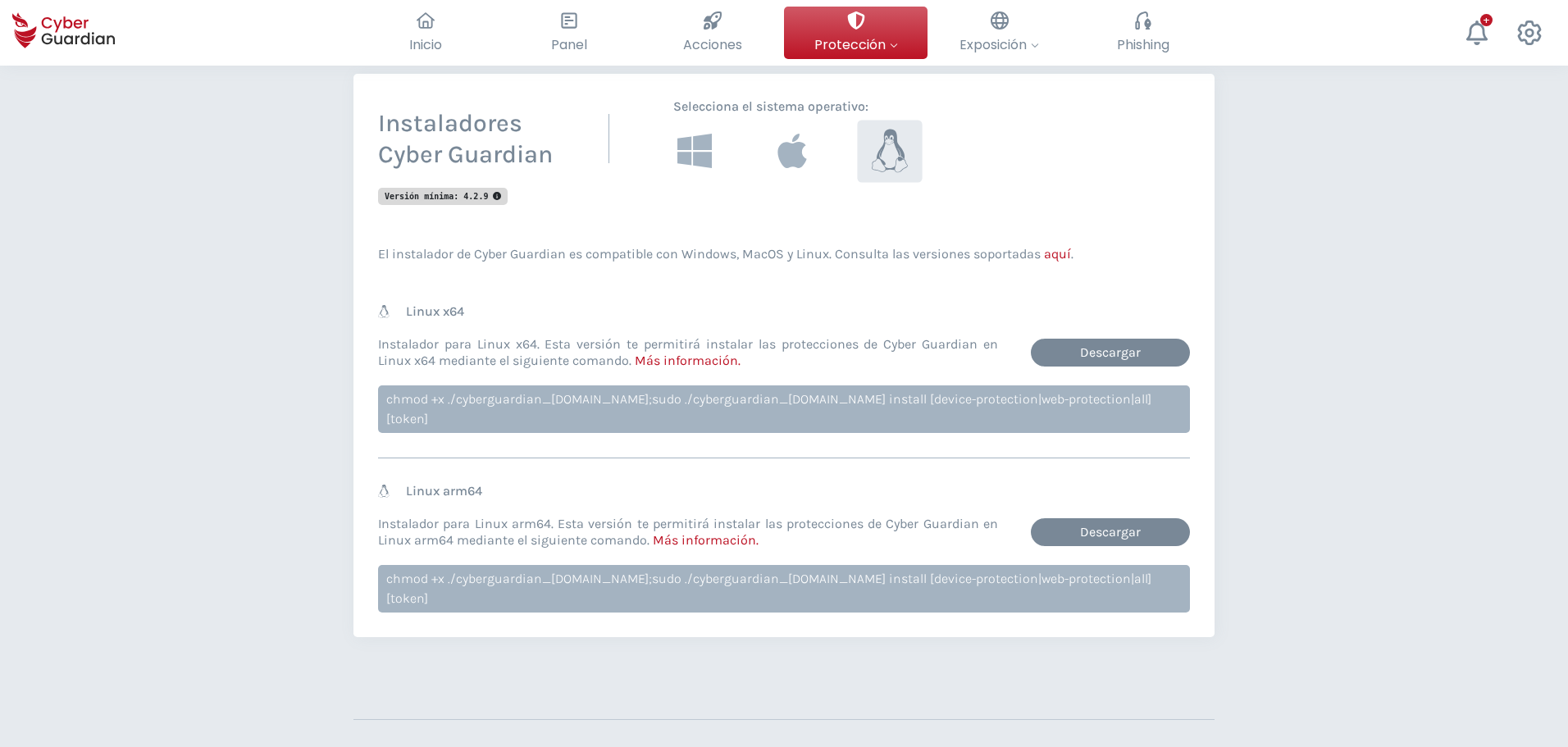
scroll to position [179, 0]
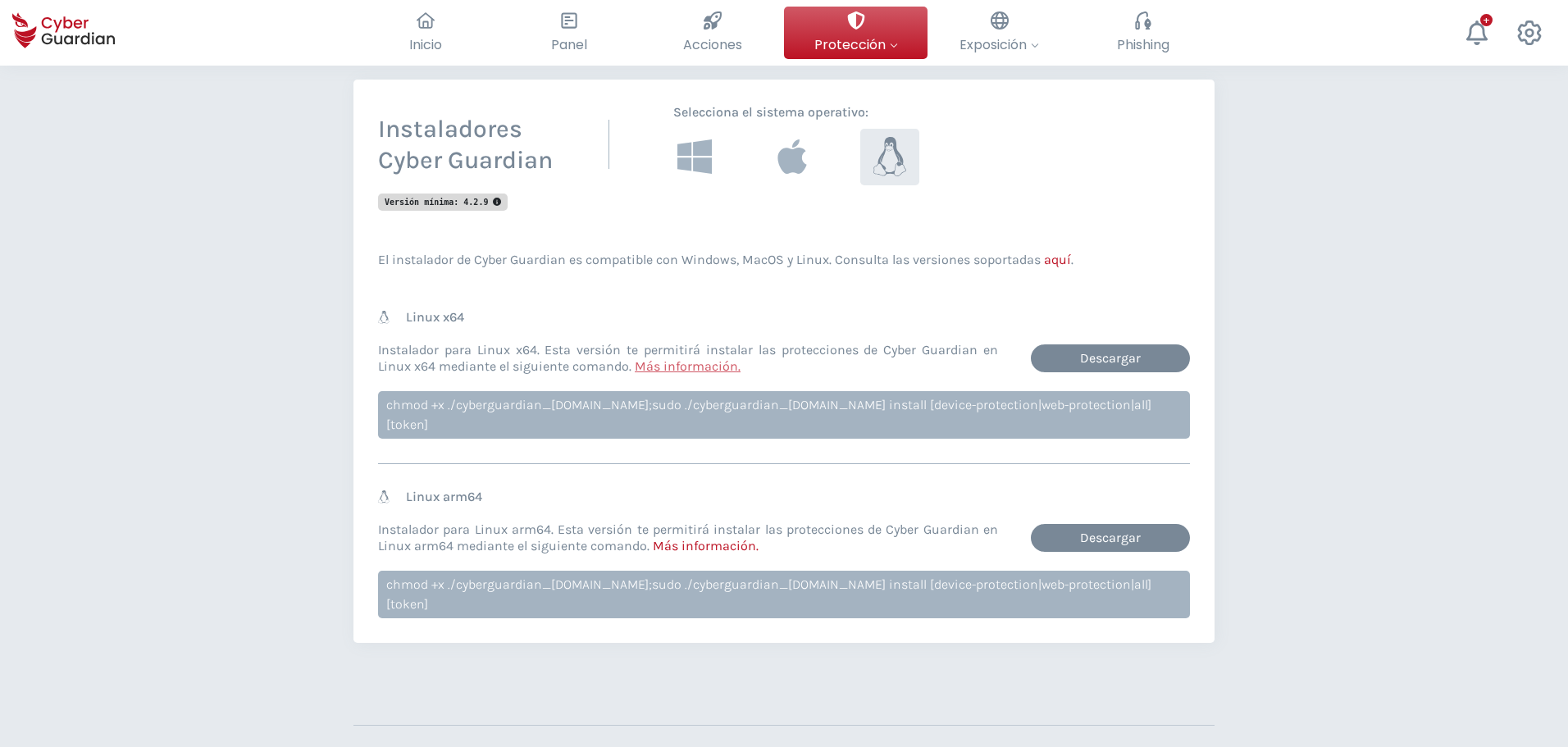
click at [683, 366] on link "Más información ." at bounding box center [687, 366] width 106 height 16
